Goal: Communication & Community: Participate in discussion

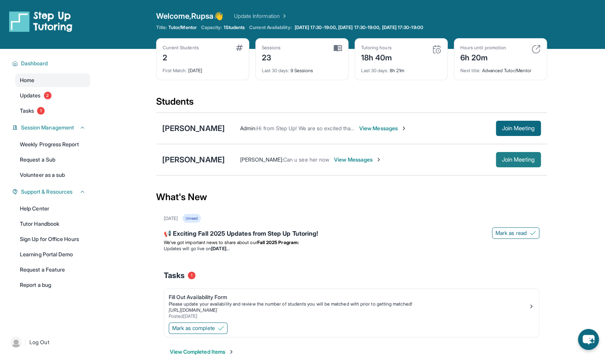
click at [510, 162] on span "Join Meeting" at bounding box center [518, 159] width 33 height 5
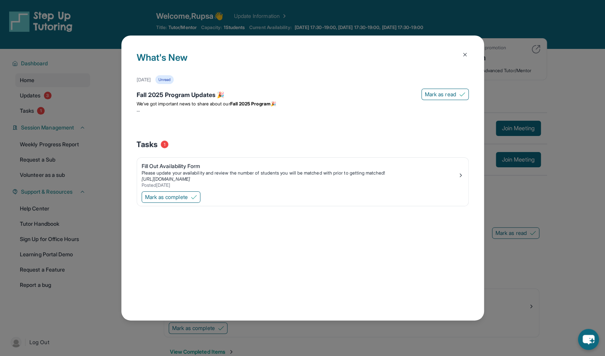
click at [465, 53] on img at bounding box center [465, 55] width 6 height 6
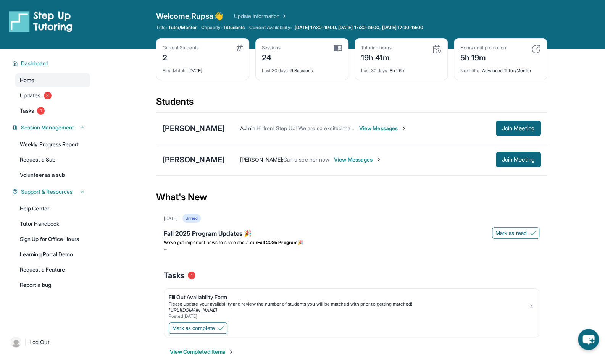
click at [369, 160] on span "View Messages" at bounding box center [358, 160] width 48 height 8
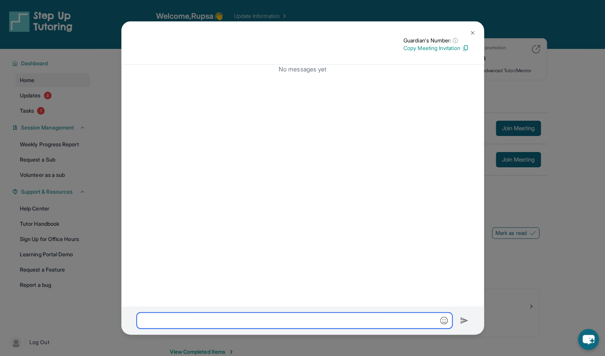
click at [334, 317] on input "text" at bounding box center [295, 320] width 316 height 16
type input "**********"
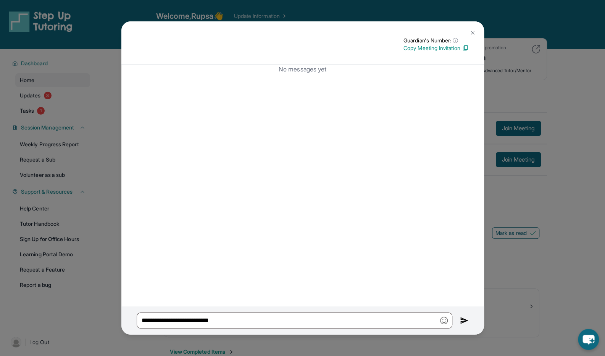
click at [463, 315] on button at bounding box center [464, 320] width 9 height 16
click at [470, 32] on img at bounding box center [473, 33] width 6 height 6
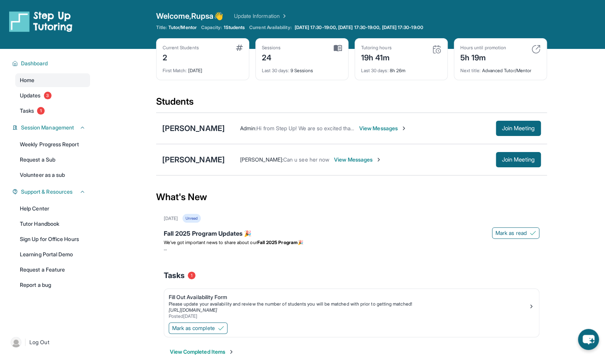
click at [381, 158] on span "View Messages" at bounding box center [358, 160] width 48 height 8
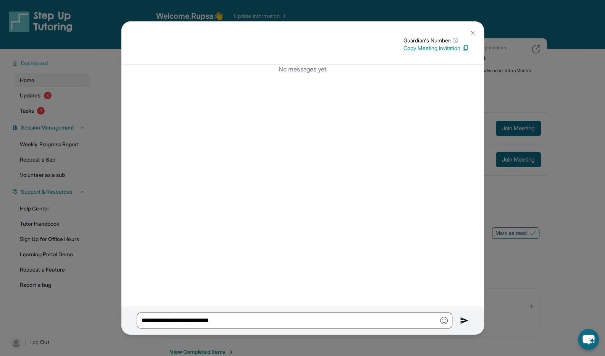
click at [465, 320] on img at bounding box center [464, 320] width 9 height 9
click at [471, 33] on img at bounding box center [473, 33] width 6 height 6
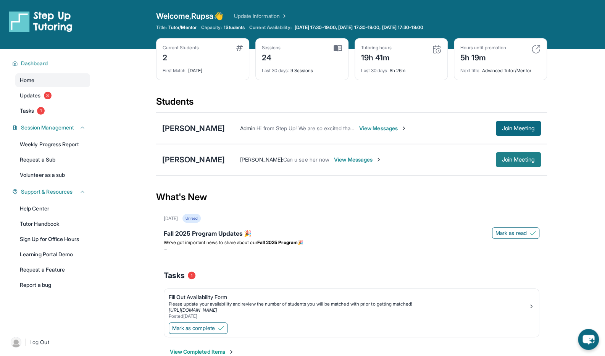
click at [510, 153] on button "Join Meeting" at bounding box center [518, 159] width 45 height 15
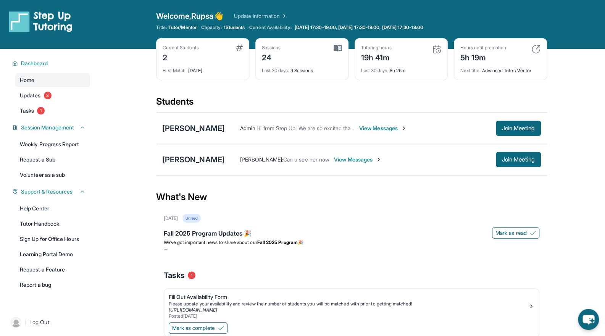
scroll to position [49, 0]
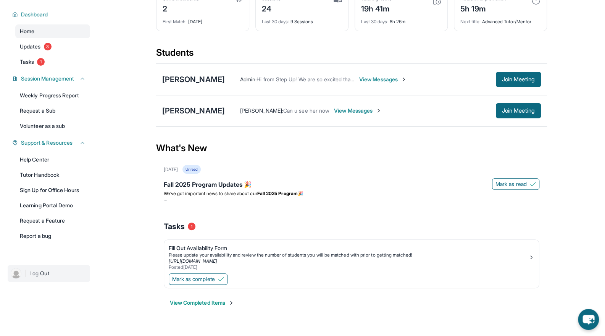
click at [8, 274] on link "| Log Out" at bounding box center [49, 273] width 82 height 17
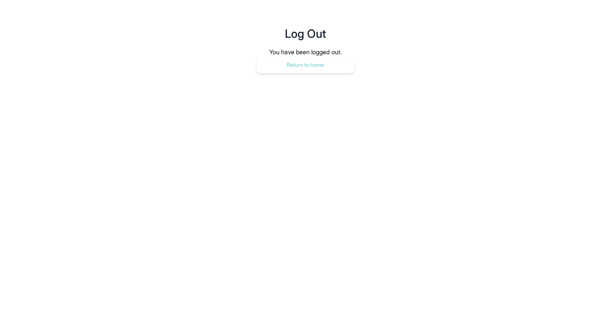
click at [289, 69] on button "Return to home" at bounding box center [306, 65] width 98 height 17
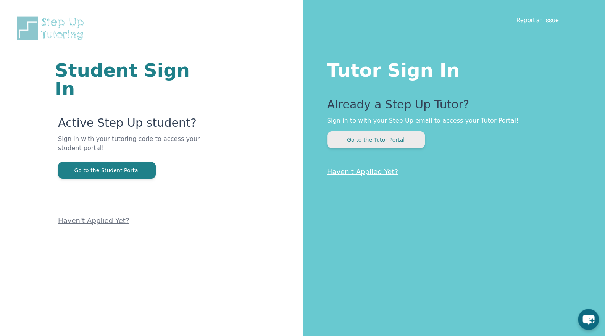
click at [370, 137] on button "Go to the Tutor Portal" at bounding box center [376, 139] width 98 height 17
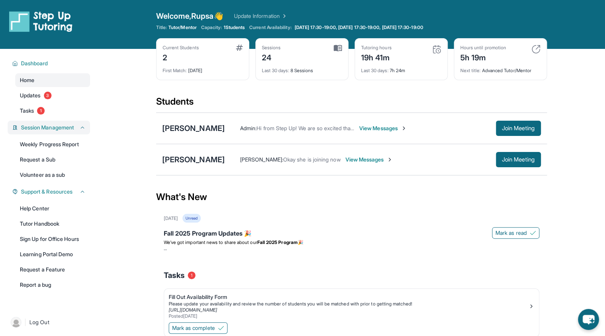
click at [70, 126] on span "Session Management" at bounding box center [47, 128] width 53 height 8
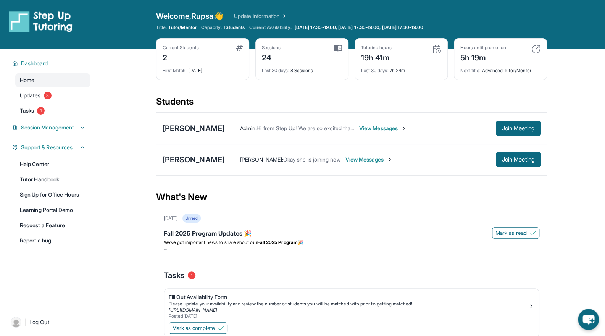
click at [74, 139] on div "Dashboard Home Updates 3 Tasks 1 Session Management Weekly Progress Report Requ…" at bounding box center [49, 177] width 98 height 257
click at [77, 148] on button "Support & Resources" at bounding box center [52, 148] width 68 height 8
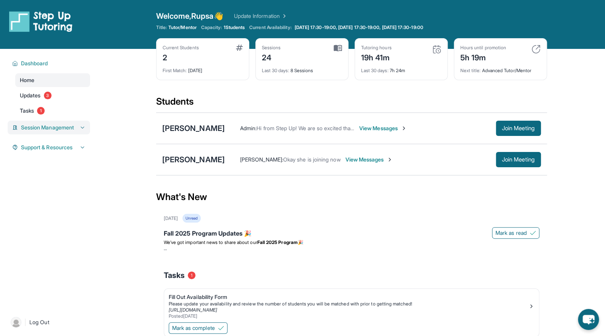
click at [78, 124] on button "Session Management" at bounding box center [52, 128] width 68 height 8
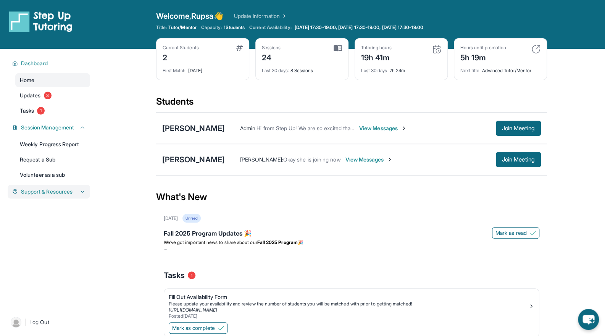
click at [76, 197] on div "Support & Resources" at bounding box center [49, 192] width 82 height 14
